Goal: Task Accomplishment & Management: Manage account settings

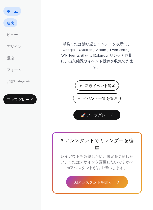
click at [12, 26] on span "連携" at bounding box center [11, 23] width 8 height 6
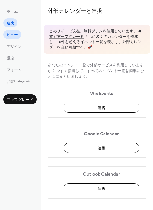
click at [14, 33] on span "ビュー" at bounding box center [12, 35] width 11 height 6
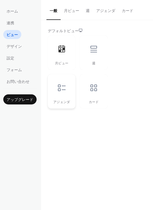
click at [67, 93] on div at bounding box center [61, 88] width 16 height 16
click at [90, 94] on div at bounding box center [93, 88] width 16 height 16
click at [58, 56] on div at bounding box center [61, 49] width 16 height 16
click at [17, 45] on span "デザイン" at bounding box center [14, 47] width 15 height 6
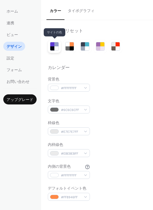
click at [52, 46] on div at bounding box center [52, 48] width 4 height 4
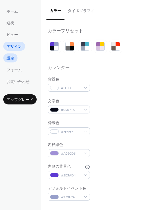
click at [15, 57] on link "設定" at bounding box center [10, 57] width 14 height 9
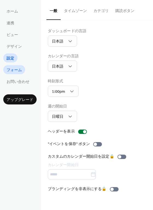
click at [18, 69] on span "フォーム" at bounding box center [14, 70] width 15 height 6
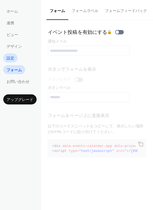
click at [14, 56] on link "設定" at bounding box center [10, 57] width 14 height 9
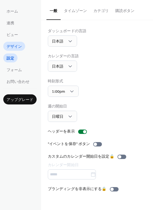
click at [15, 48] on span "デザイン" at bounding box center [14, 47] width 15 height 6
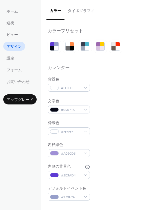
click at [13, 39] on ul "ホーム 連携 ビュー デザイン 設定 フォーム お問い合わせ" at bounding box center [19, 46] width 33 height 79
click at [14, 35] on span "ビュー" at bounding box center [12, 35] width 11 height 6
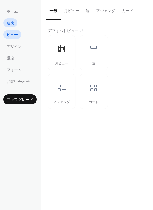
click at [11, 23] on span "連携" at bounding box center [11, 23] width 8 height 6
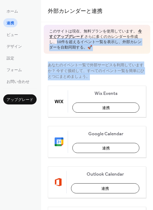
drag, startPoint x: 57, startPoint y: 42, endPoint x: 115, endPoint y: 77, distance: 67.6
click at [115, 77] on div "外部カレンダーと連携 このサイトは現在、無料プランを使用しています。 今すぐアップグレード さらに多くのカレンダーを作成し、10件を超えるイベント一覧を表示し…" at bounding box center [97, 105] width 112 height 210
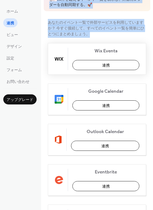
scroll to position [44, 0]
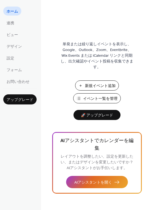
click at [97, 99] on span "イベント一覧を管理" at bounding box center [100, 99] width 34 height 6
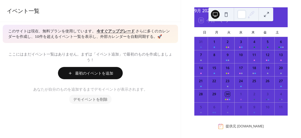
scroll to position [28, 0]
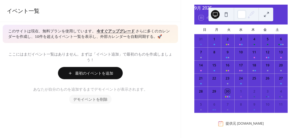
click at [225, 15] on button at bounding box center [226, 14] width 9 height 9
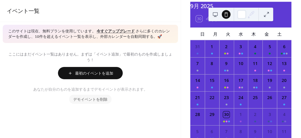
click at [214, 16] on button at bounding box center [215, 14] width 9 height 9
